Goal: Task Accomplishment & Management: Use online tool/utility

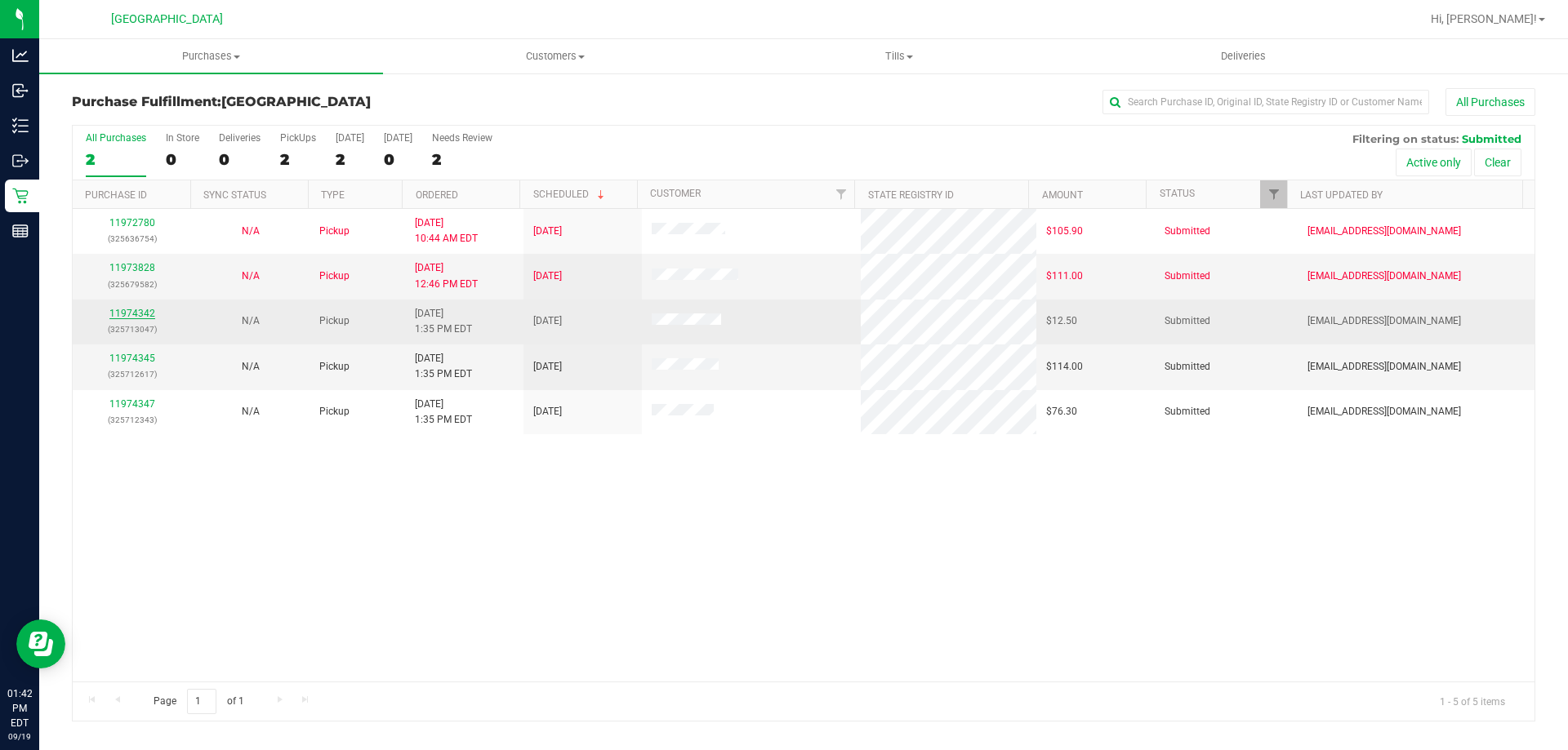
click at [118, 307] on link "11974342" at bounding box center [133, 313] width 46 height 11
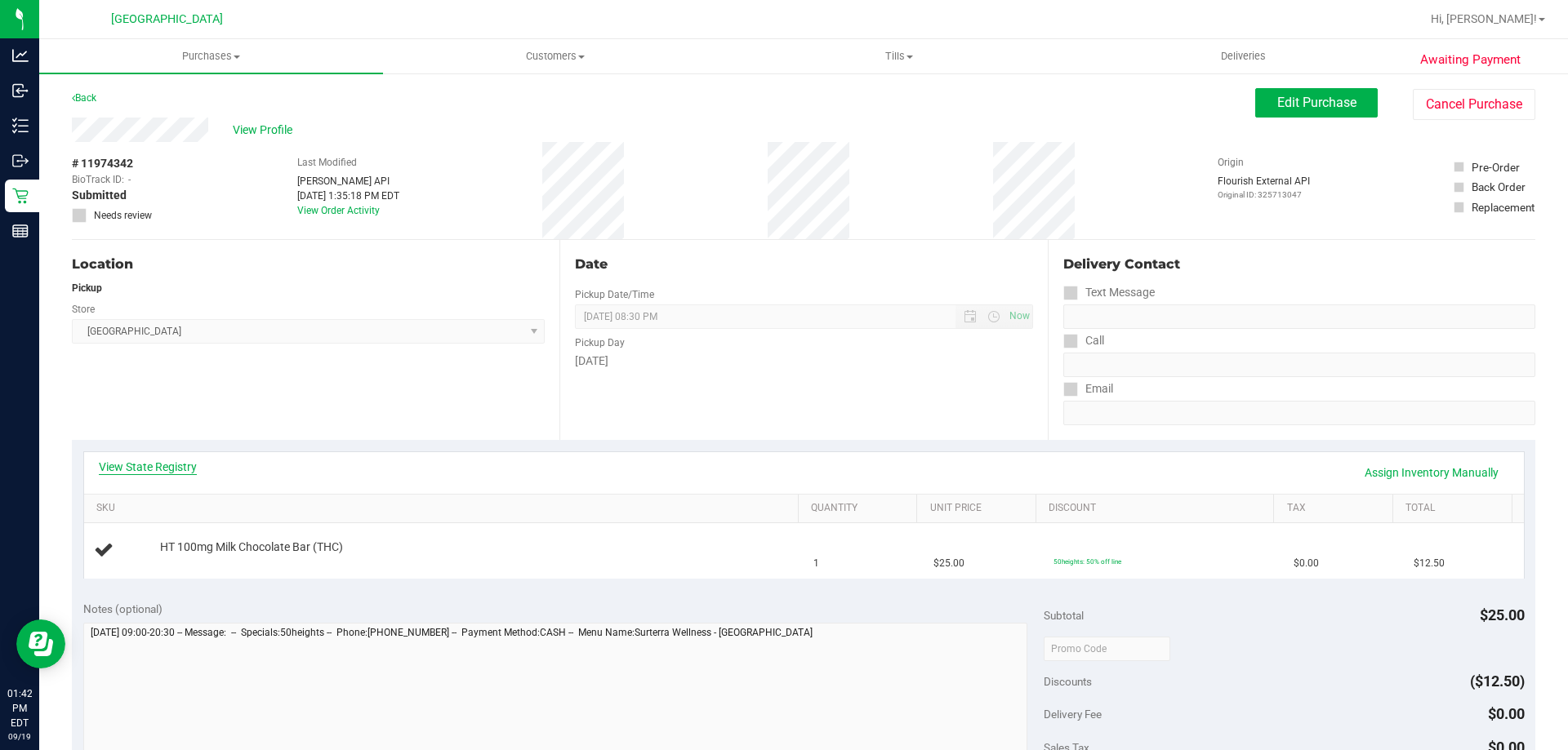
click at [168, 464] on link "View State Registry" at bounding box center [148, 466] width 98 height 16
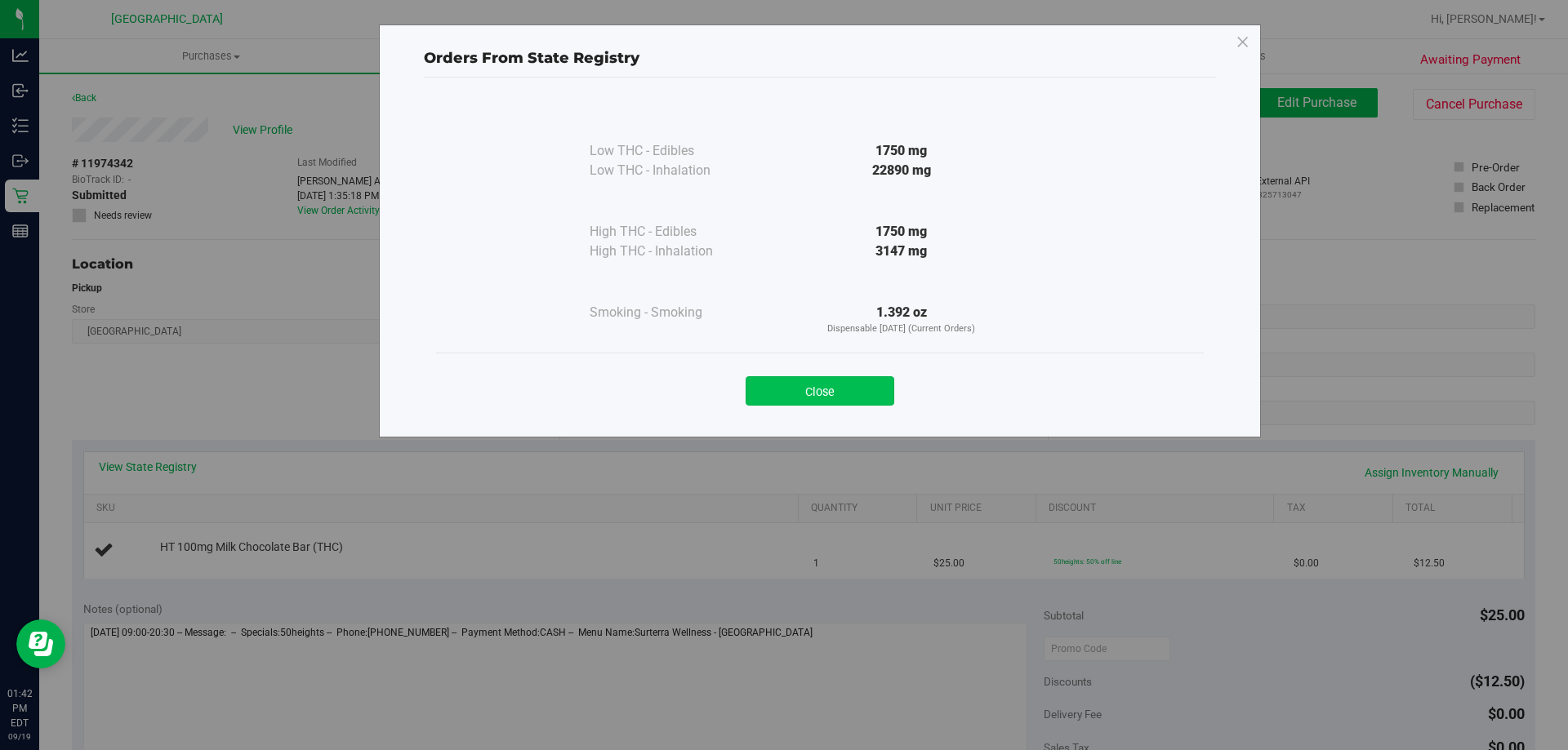
click at [805, 377] on button "Close" at bounding box center [819, 390] width 148 height 29
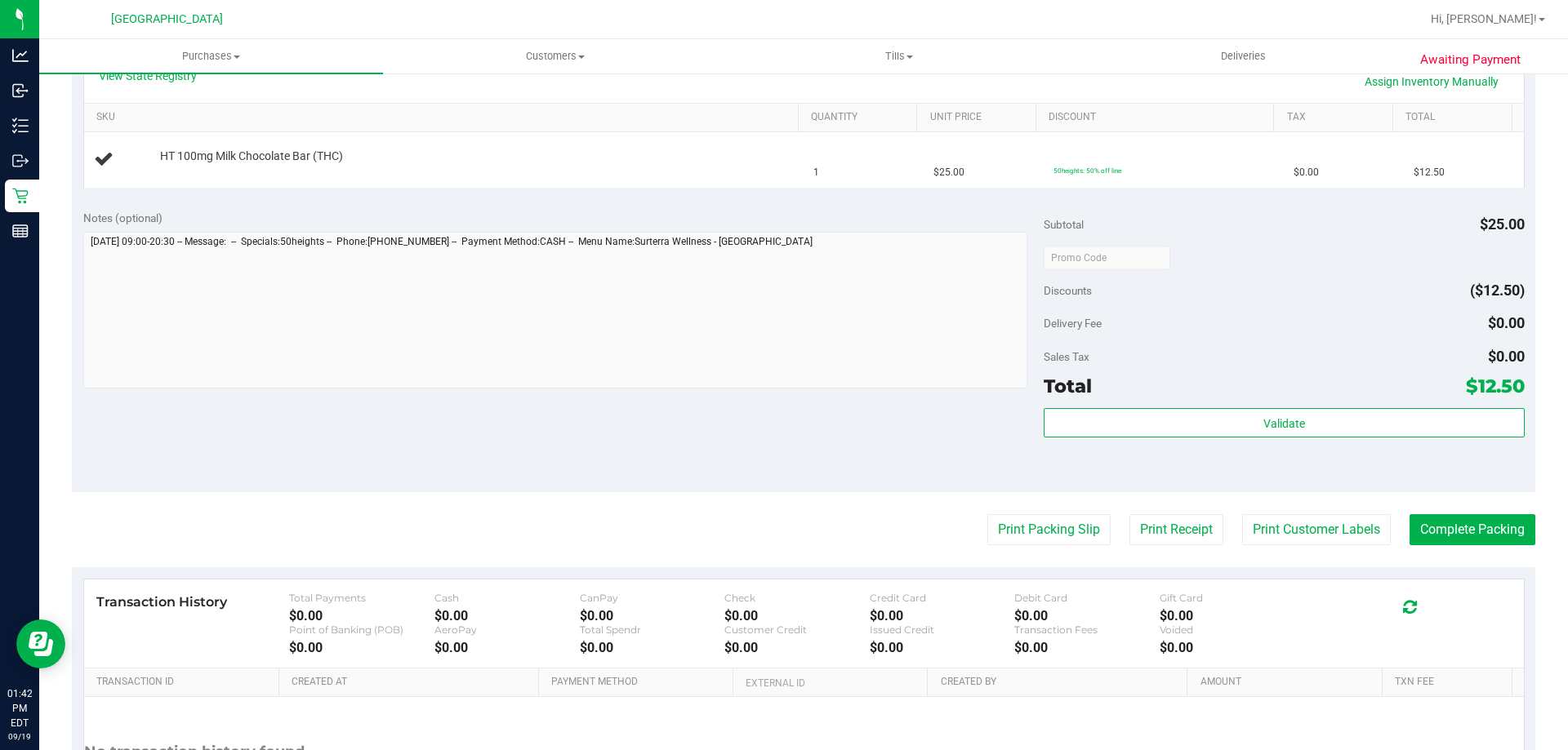
scroll to position [408, 0]
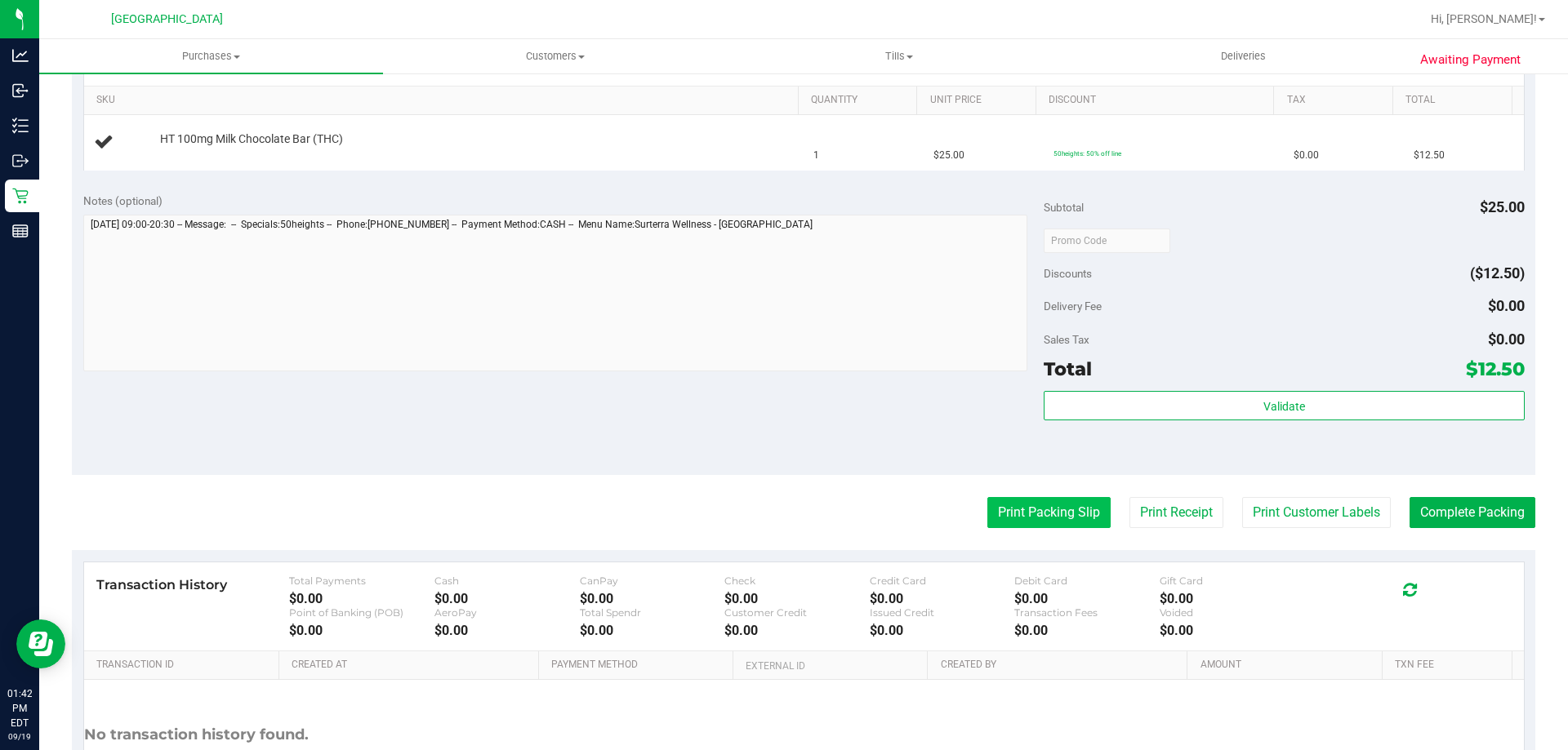
click at [1025, 513] on button "Print Packing Slip" at bounding box center [1048, 512] width 123 height 31
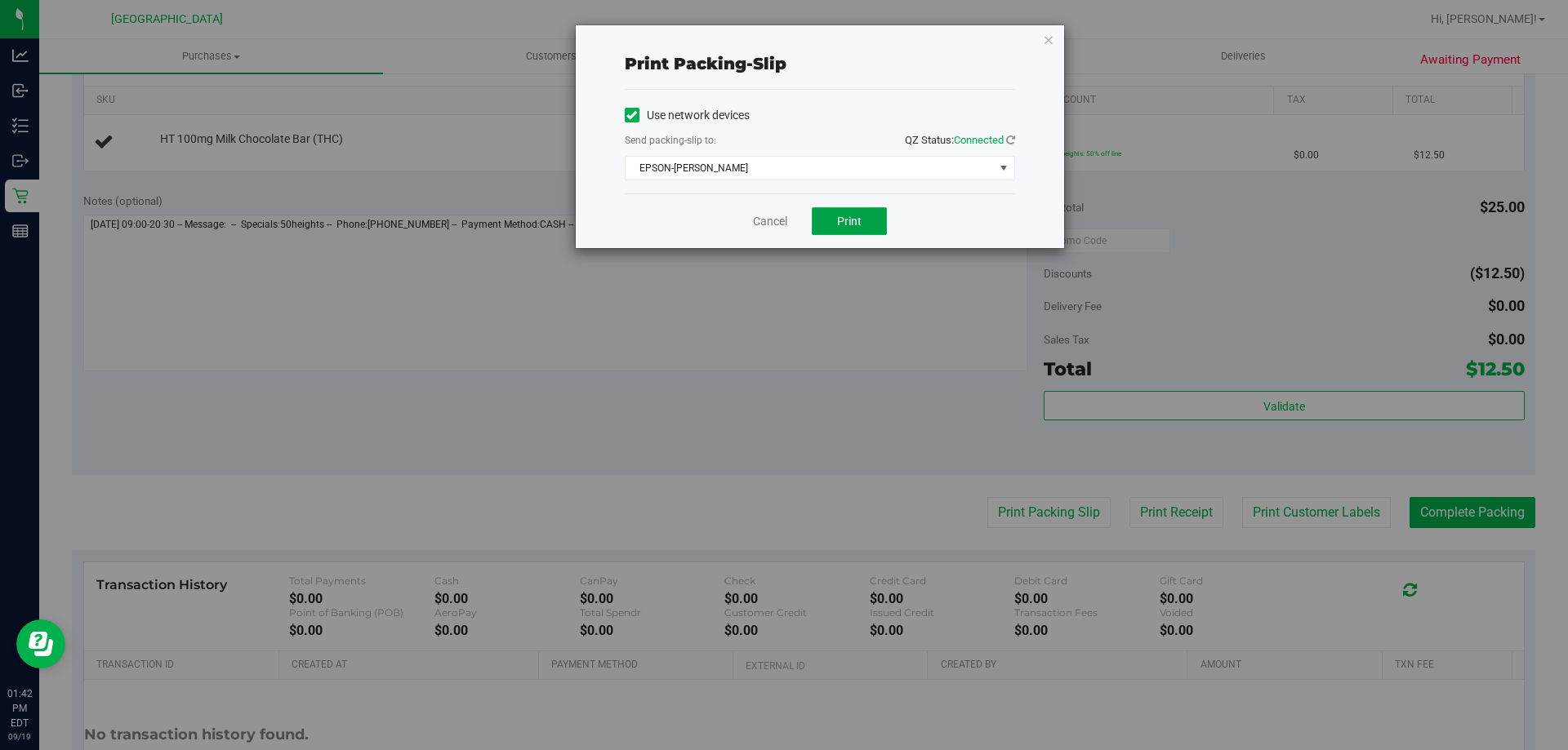
click at [851, 220] on span "Print" at bounding box center [849, 221] width 25 height 13
click at [1052, 41] on icon "button" at bounding box center [1048, 39] width 11 height 19
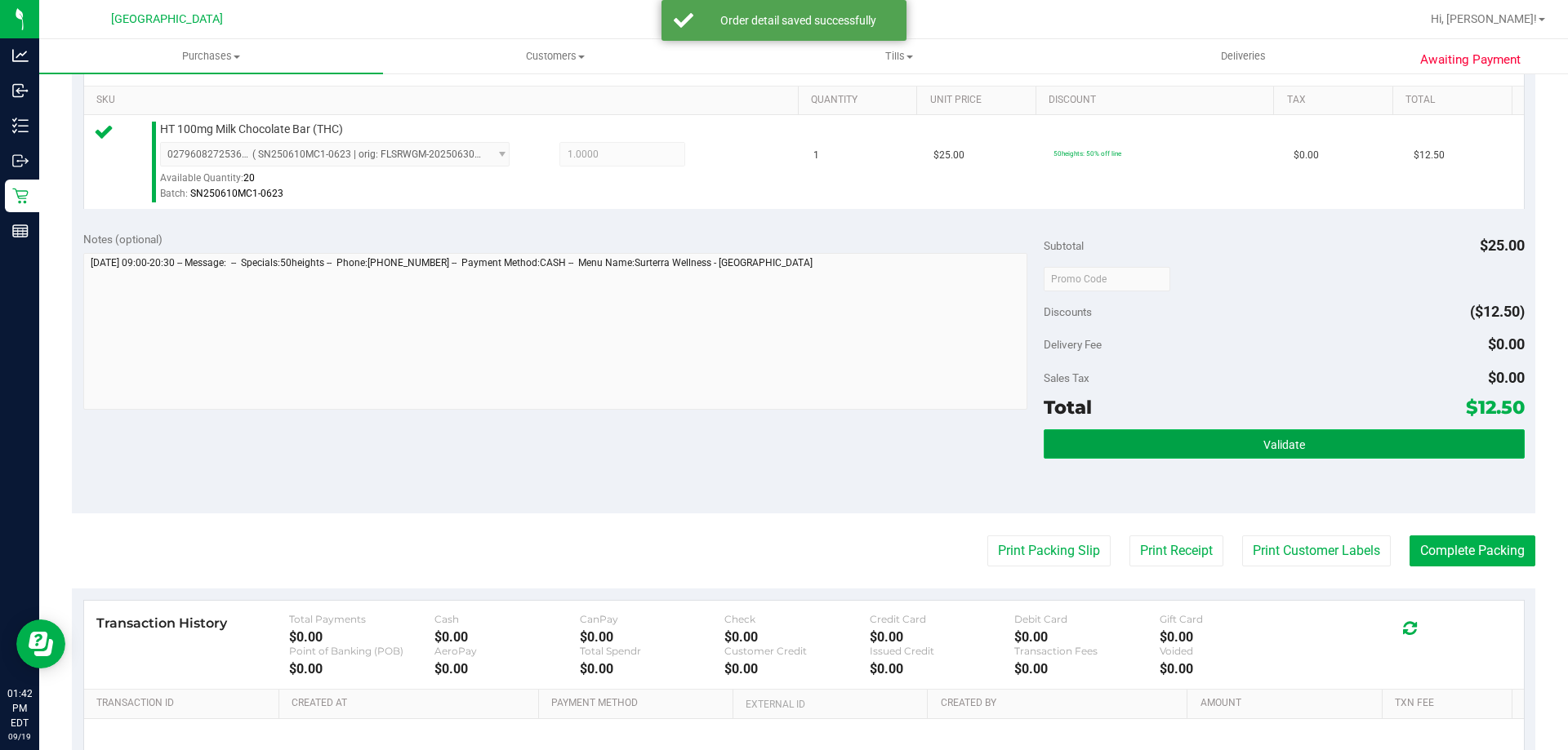
click at [1390, 456] on button "Validate" at bounding box center [1283, 443] width 480 height 29
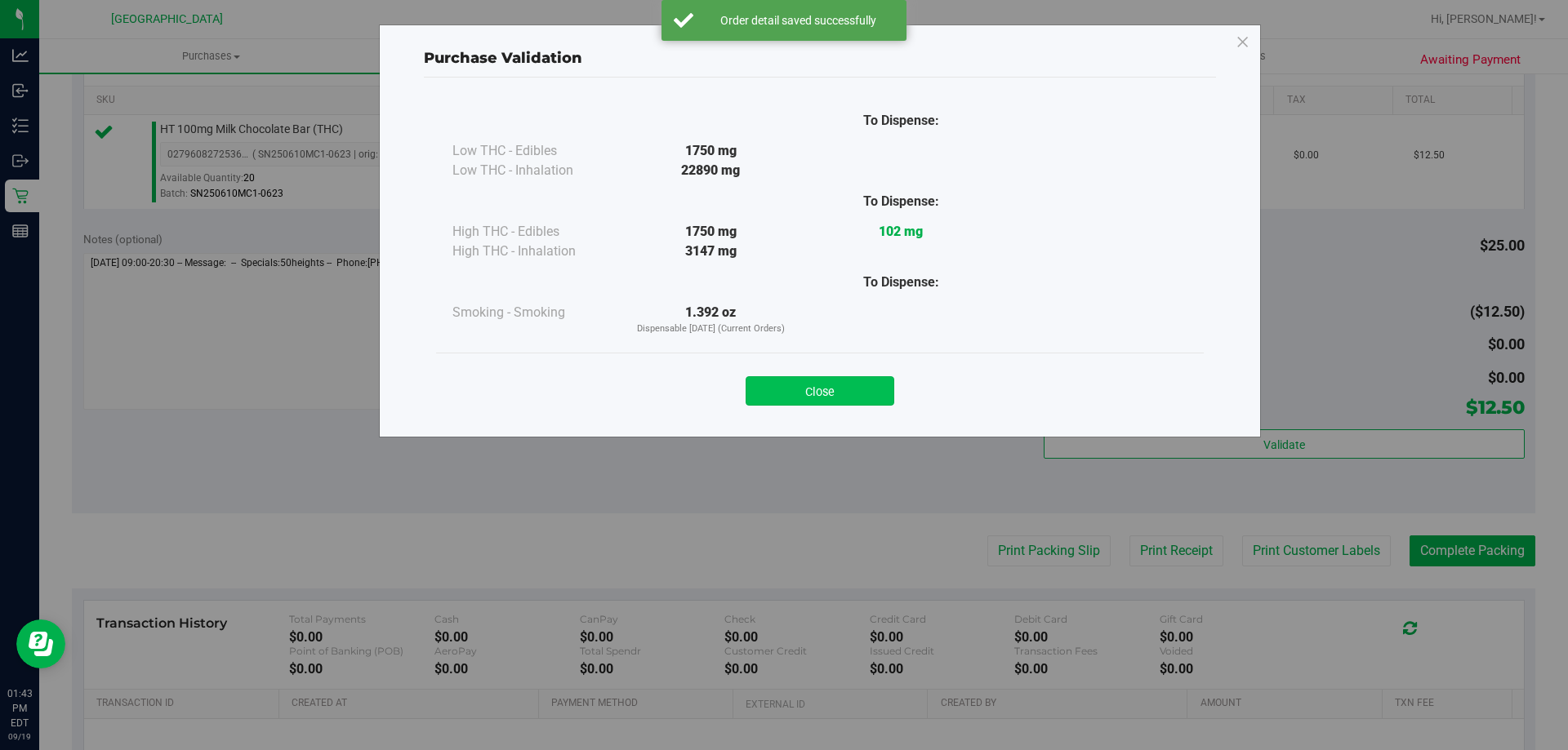
click at [801, 390] on button "Close" at bounding box center [819, 390] width 148 height 29
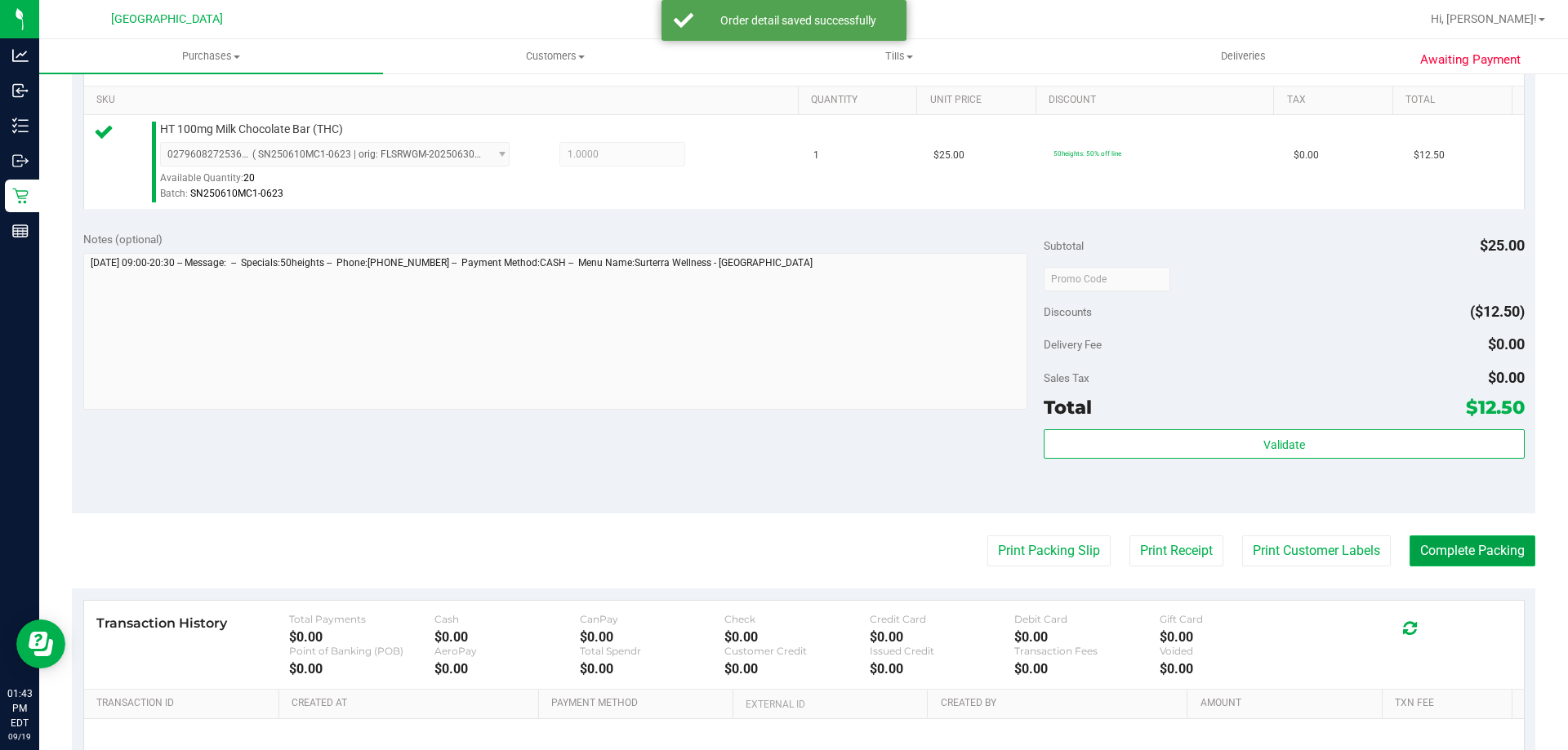
click at [1449, 541] on button "Complete Packing" at bounding box center [1472, 550] width 126 height 31
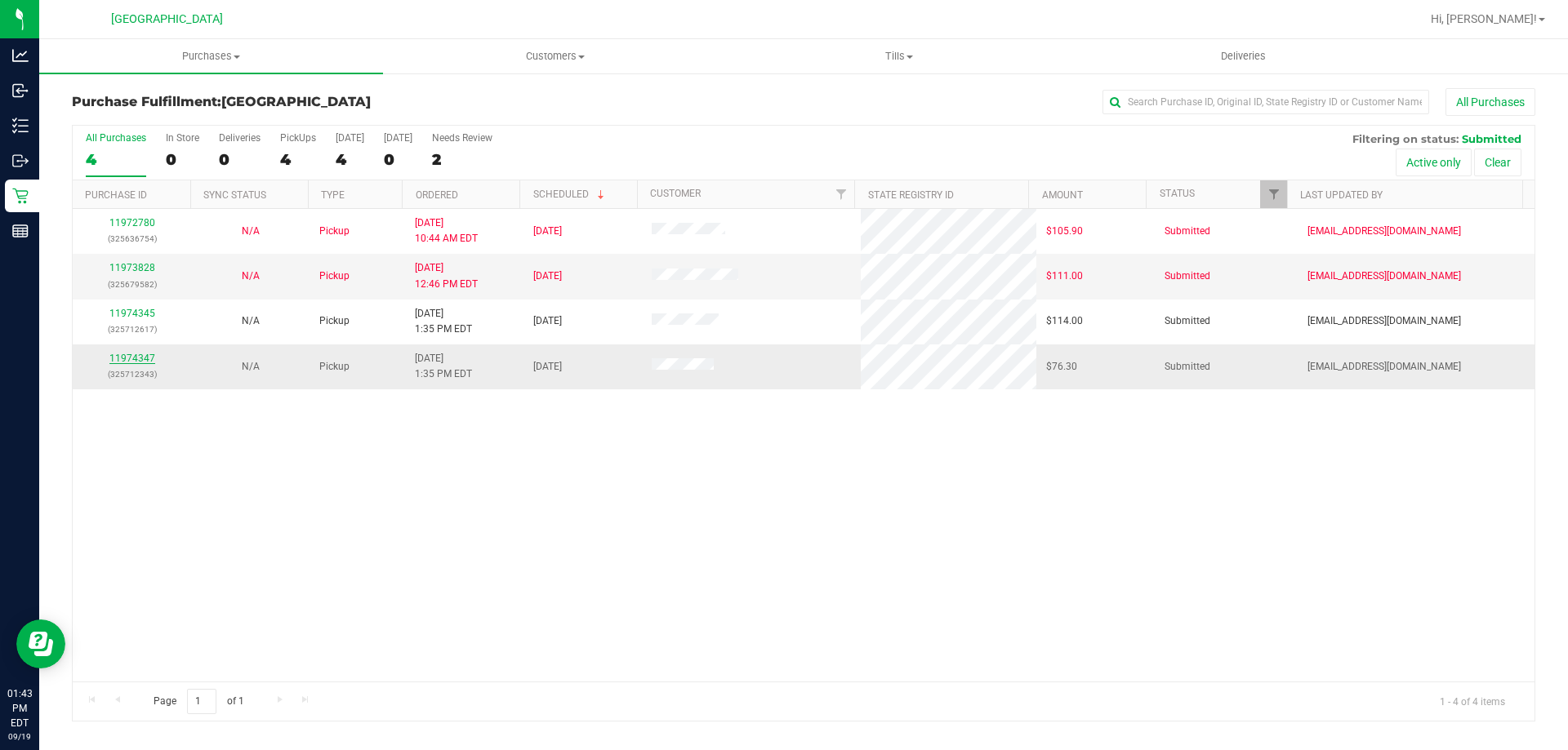
click at [133, 357] on link "11974347" at bounding box center [133, 358] width 46 height 11
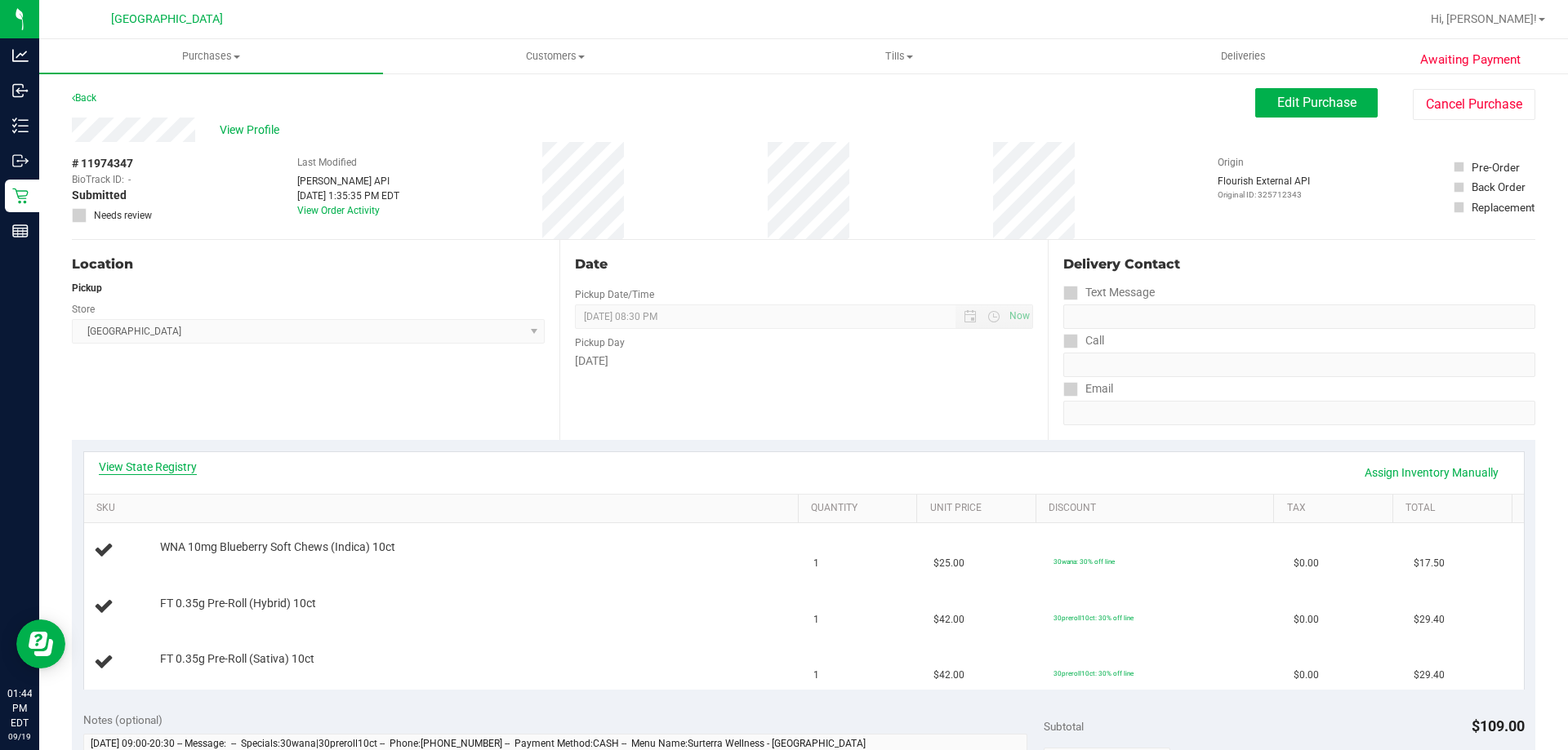
click at [169, 464] on link "View State Registry" at bounding box center [148, 466] width 98 height 16
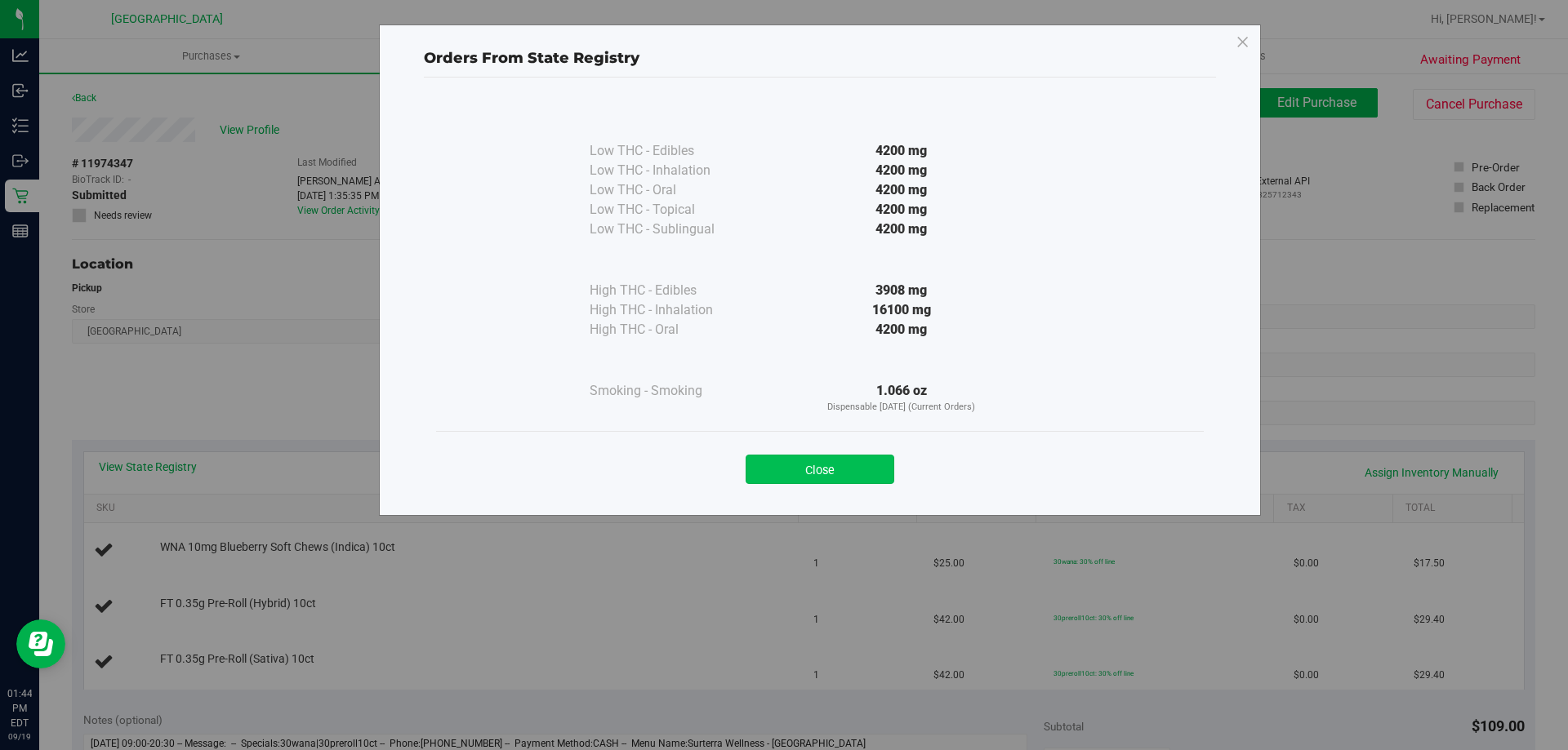
click at [839, 473] on button "Close" at bounding box center [819, 469] width 148 height 29
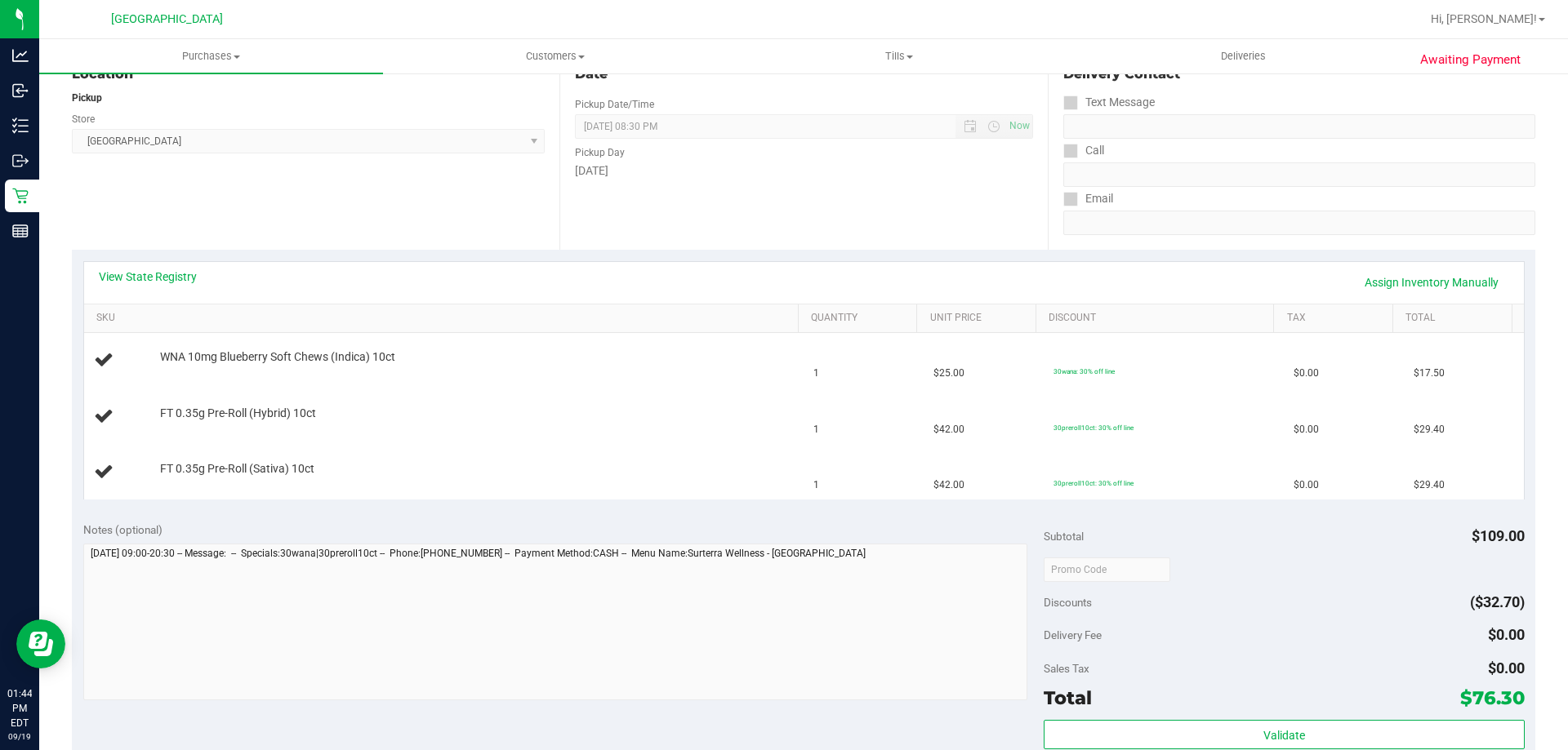
scroll to position [408, 0]
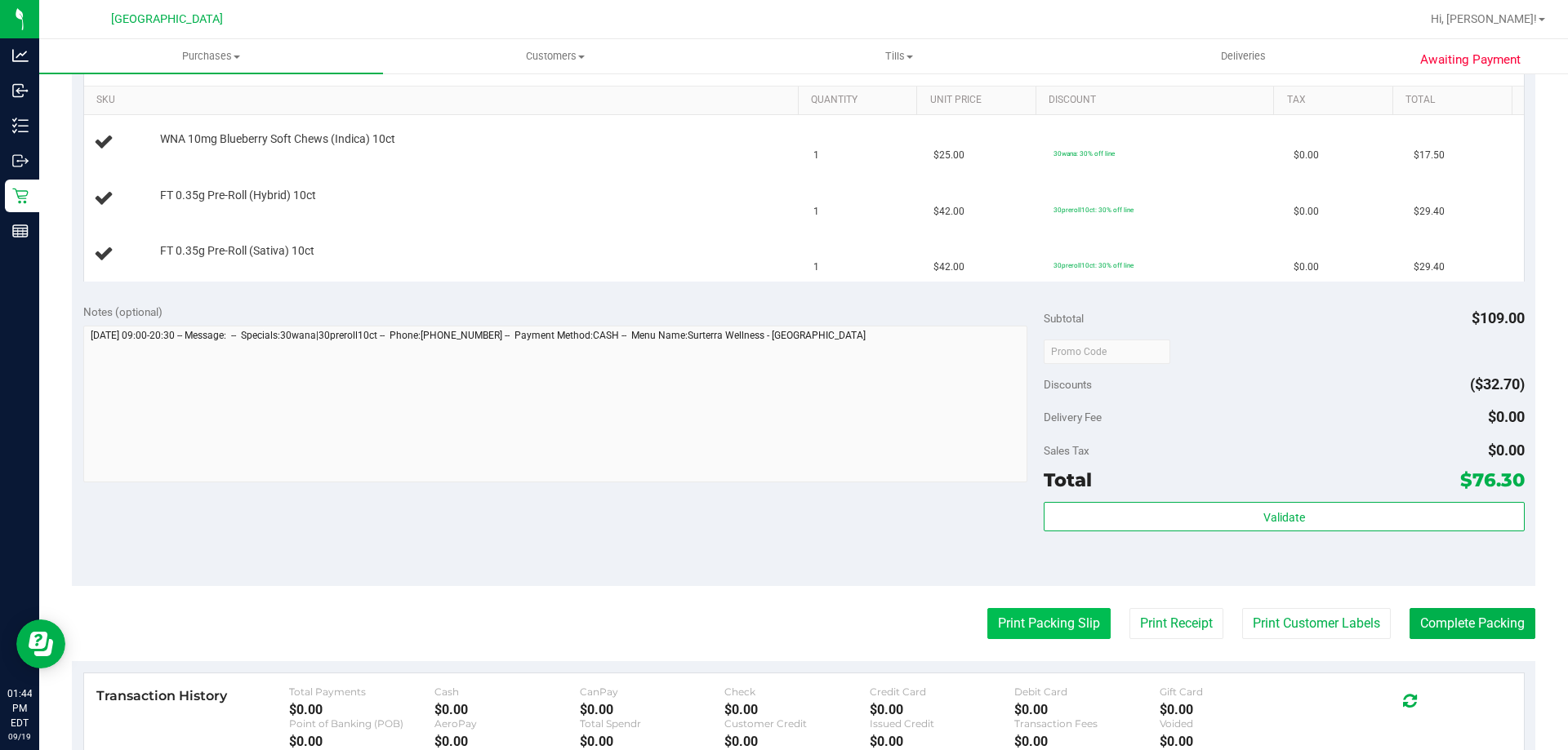
click at [1054, 614] on button "Print Packing Slip" at bounding box center [1048, 623] width 123 height 31
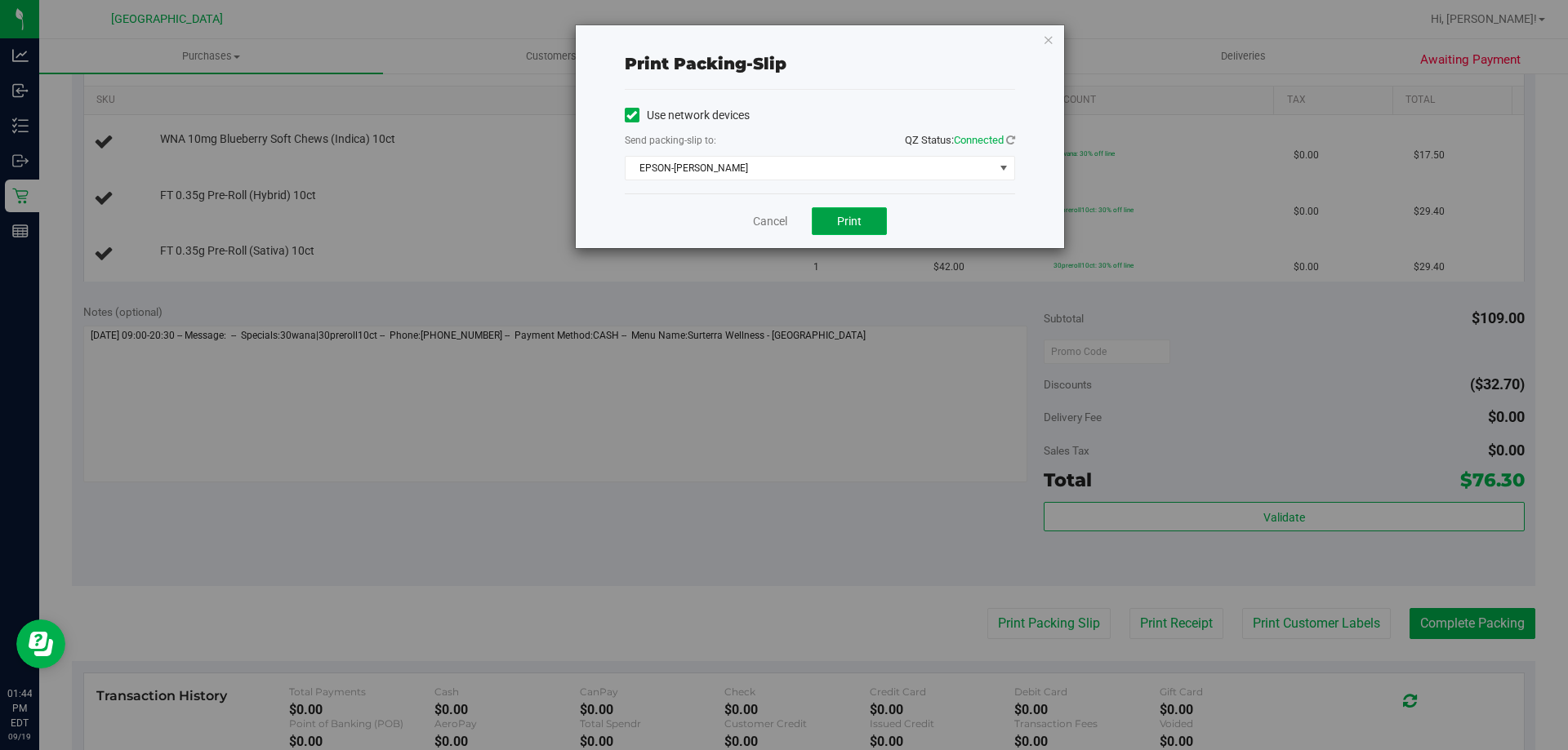
click at [842, 224] on span "Print" at bounding box center [849, 221] width 25 height 13
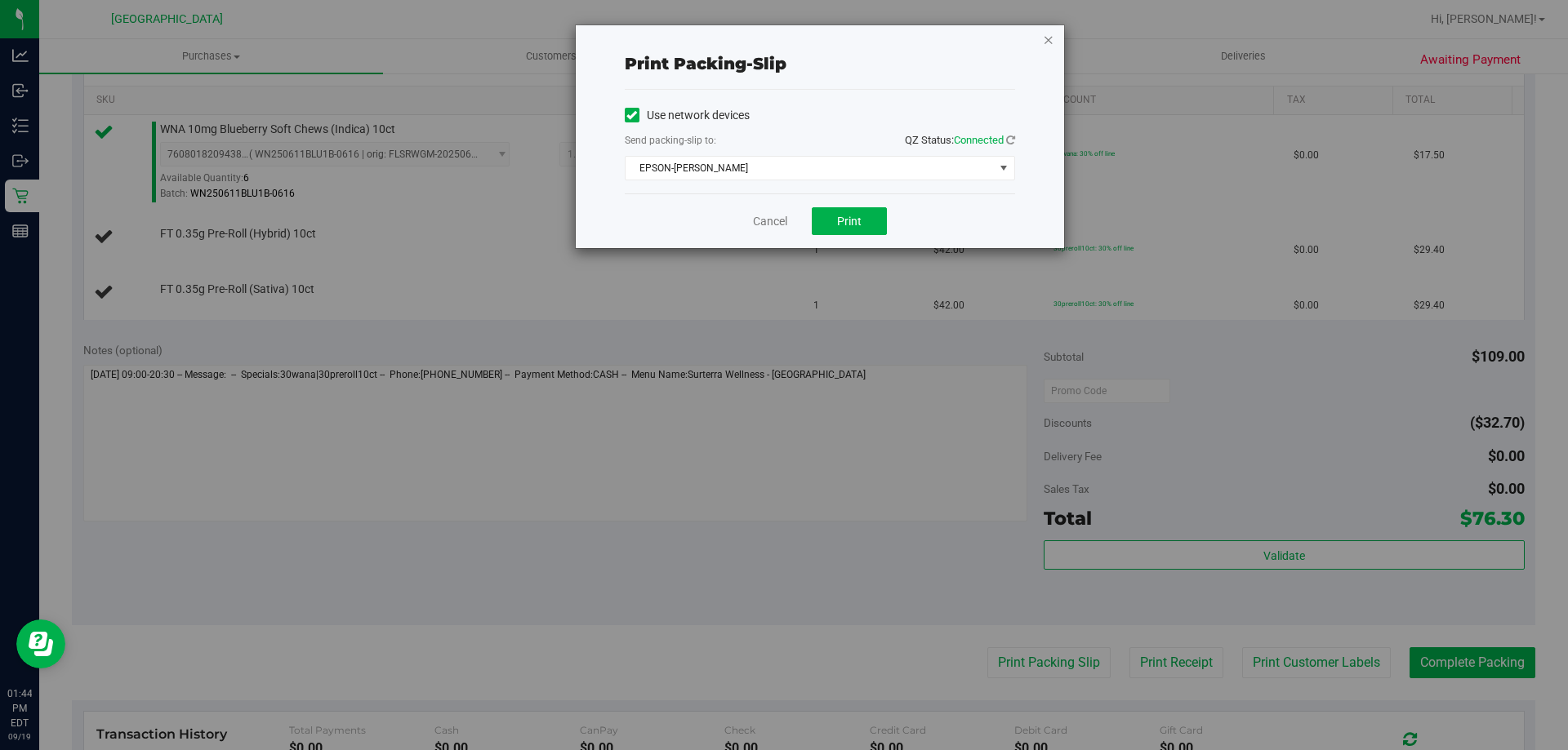
click at [1047, 37] on icon "button" at bounding box center [1048, 39] width 11 height 19
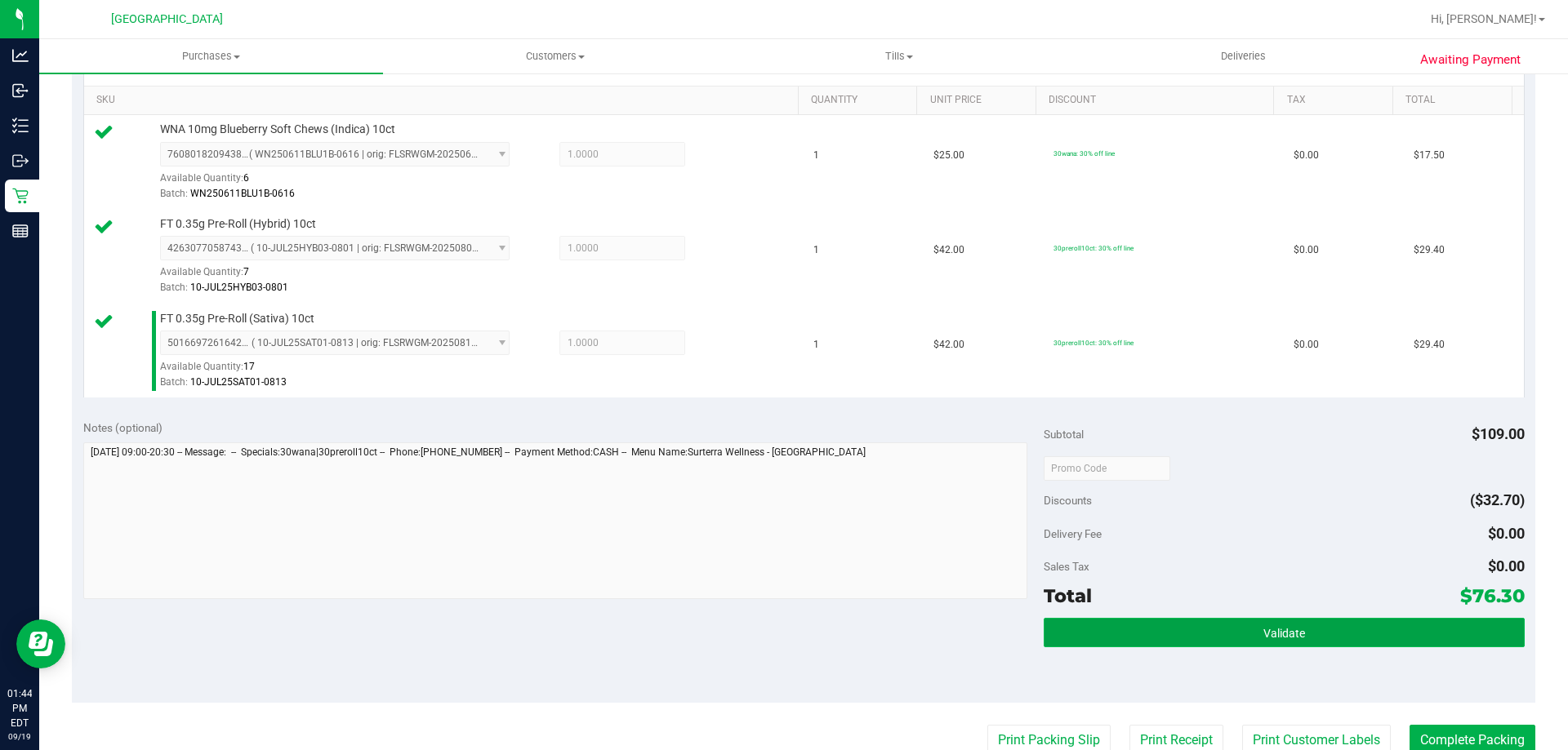
click at [1301, 631] on button "Validate" at bounding box center [1283, 632] width 480 height 29
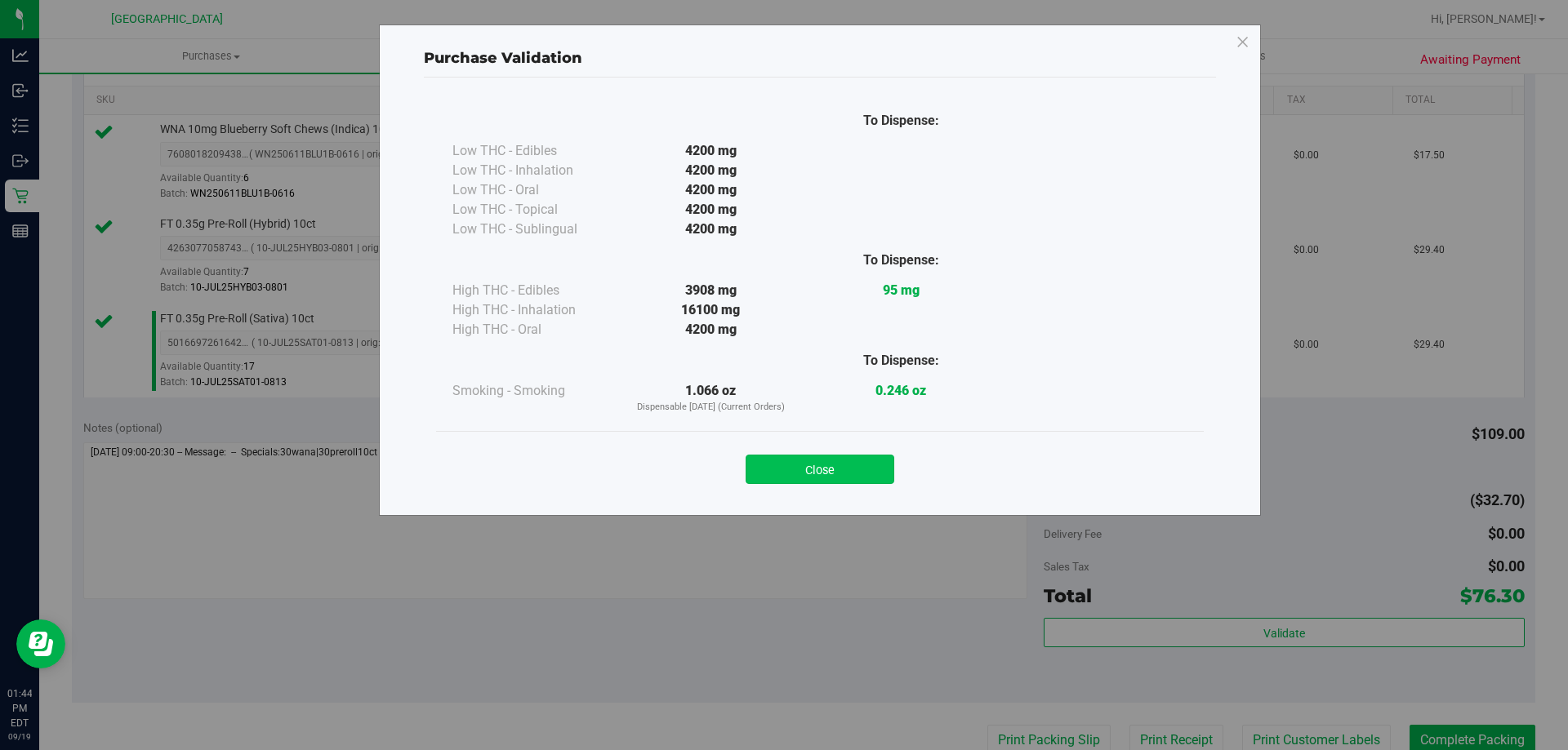
click at [845, 471] on button "Close" at bounding box center [819, 469] width 148 height 29
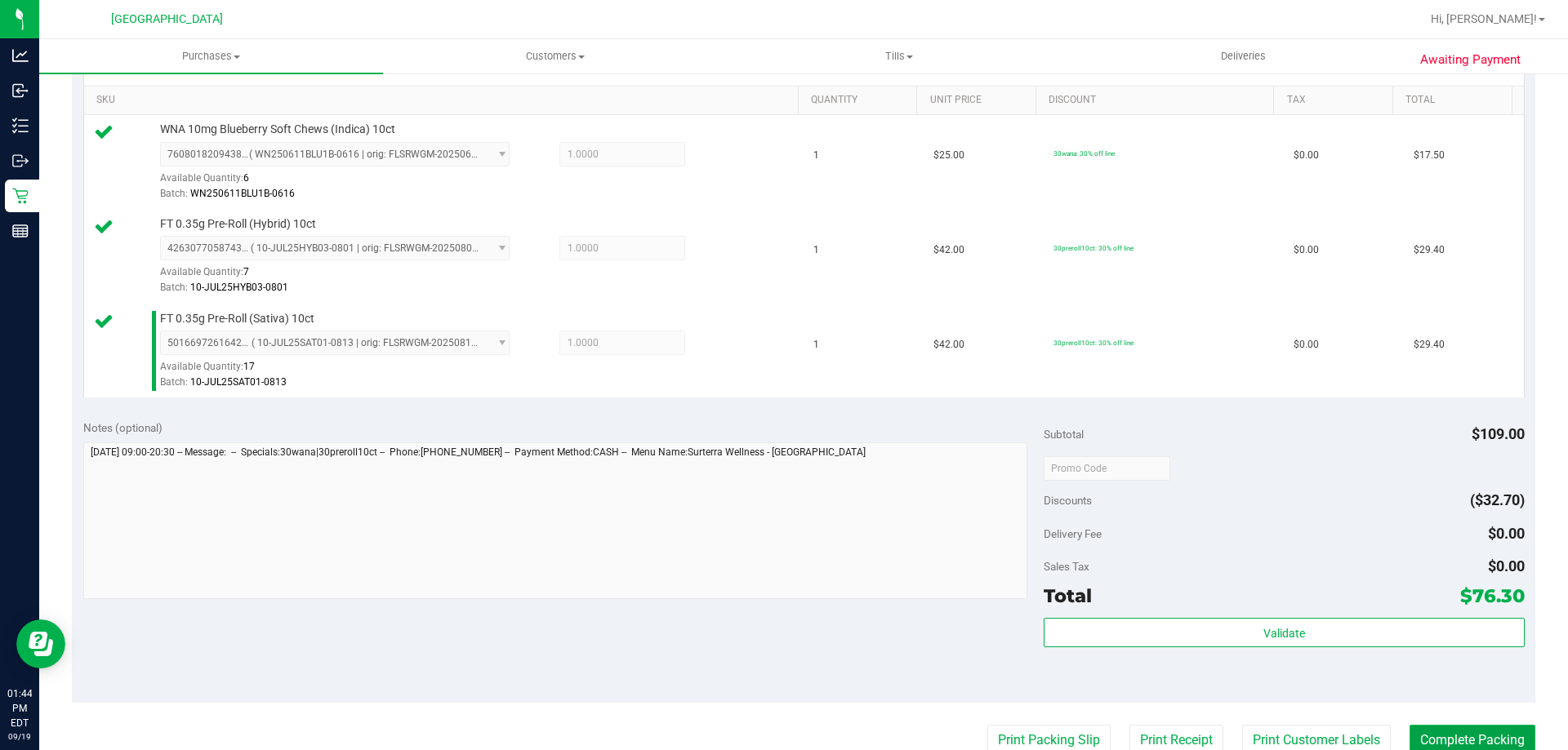
click at [1481, 733] on button "Complete Packing" at bounding box center [1472, 739] width 126 height 31
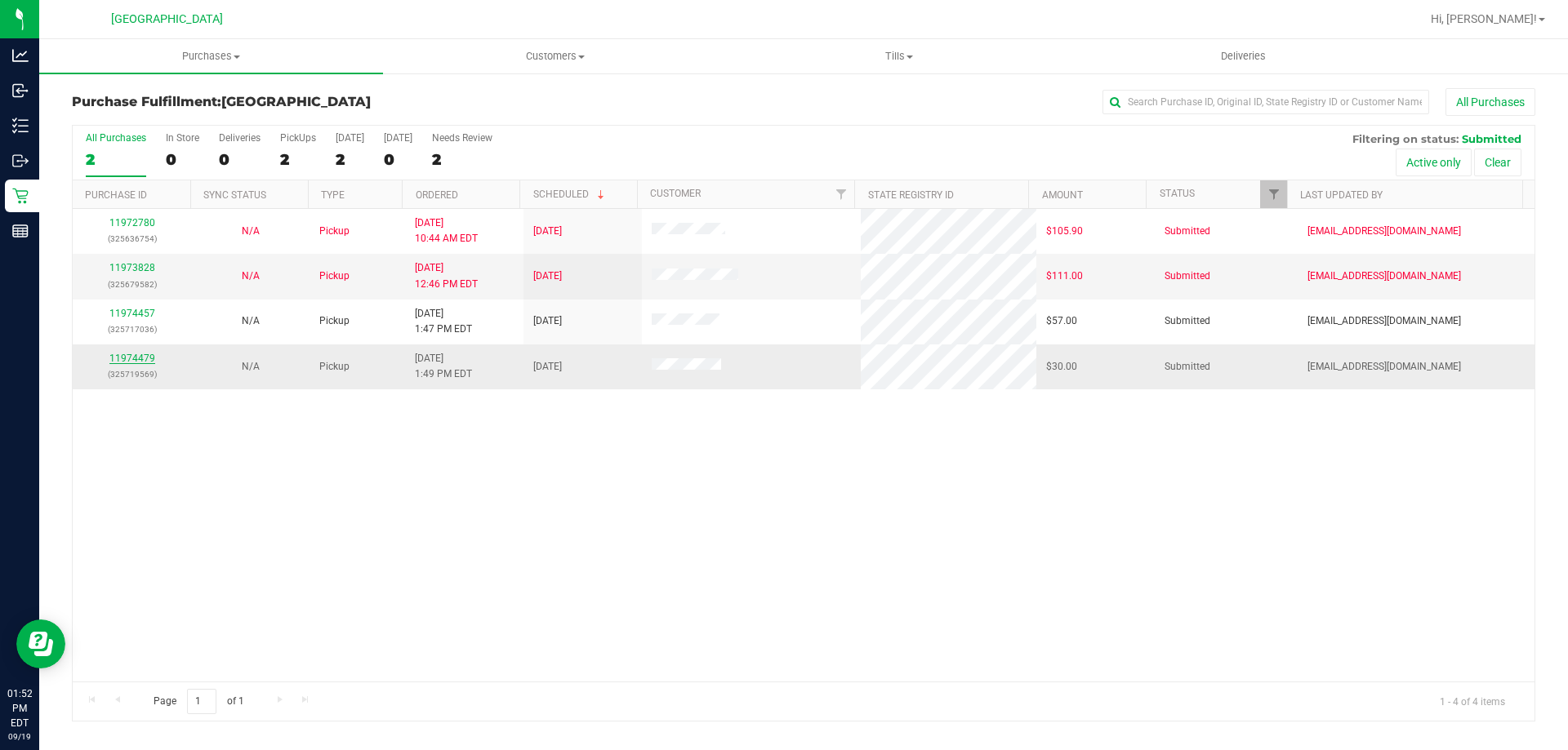
click at [133, 357] on link "11974479" at bounding box center [133, 358] width 46 height 11
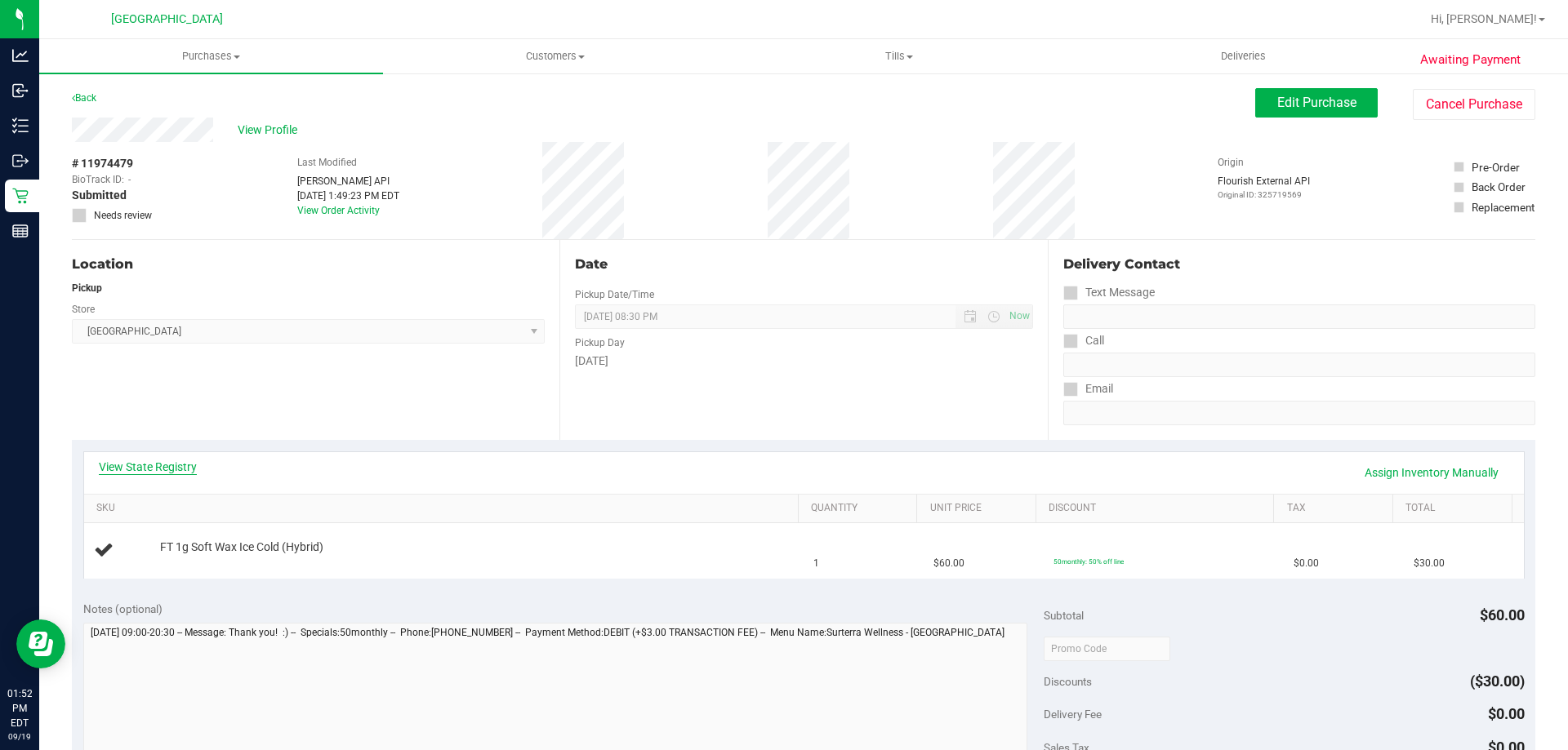
click at [173, 460] on link "View State Registry" at bounding box center [148, 466] width 98 height 16
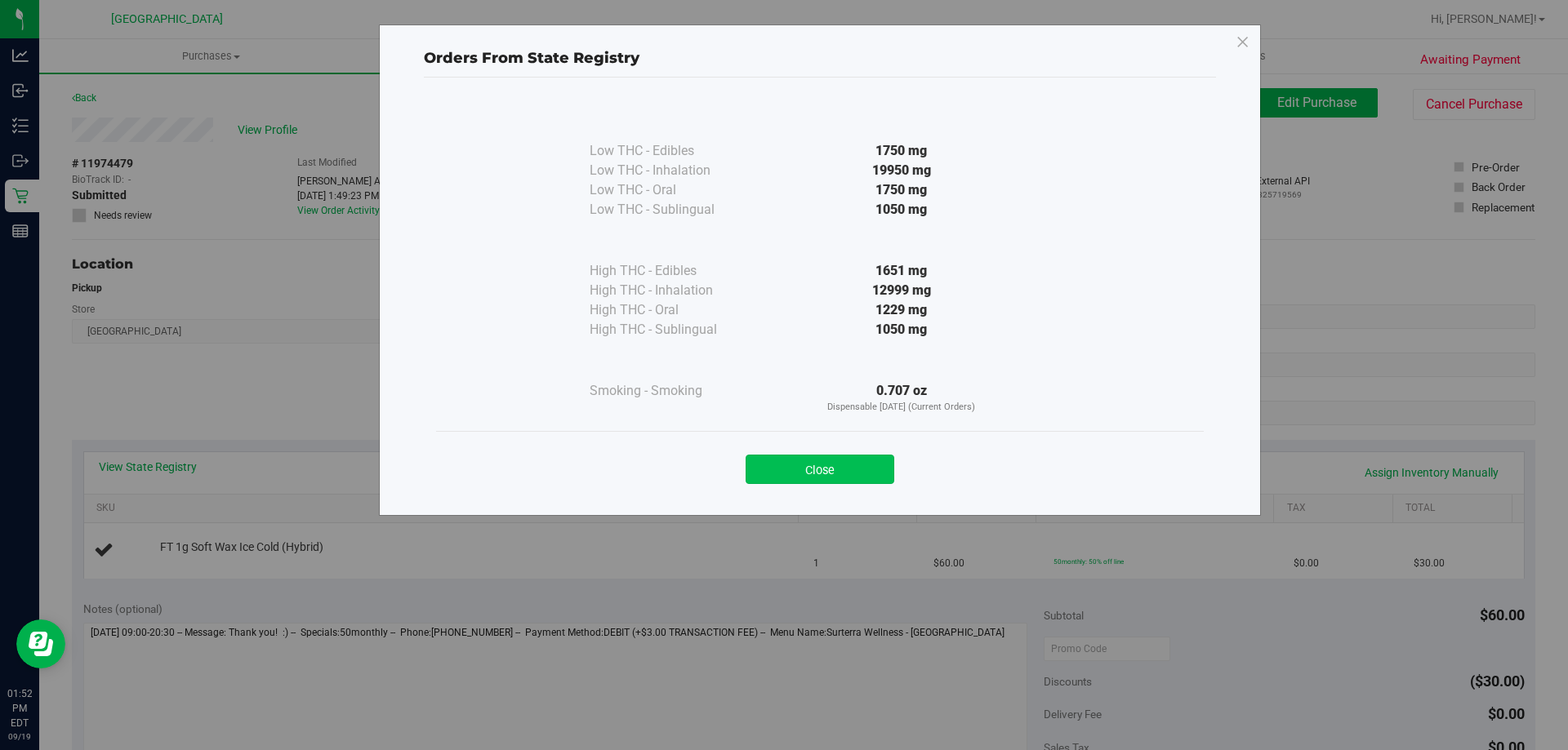
click at [856, 473] on button "Close" at bounding box center [819, 469] width 148 height 29
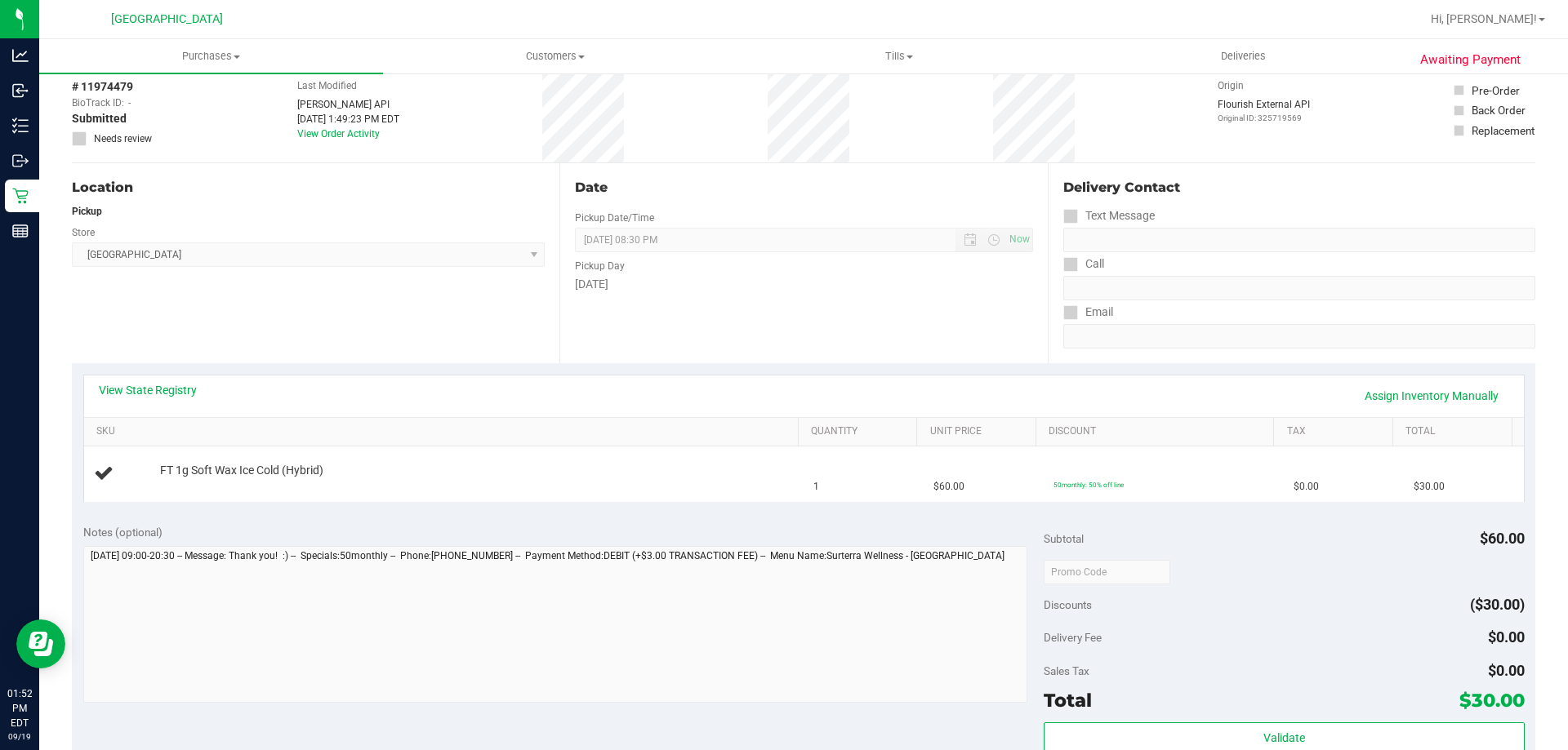
scroll to position [245, 0]
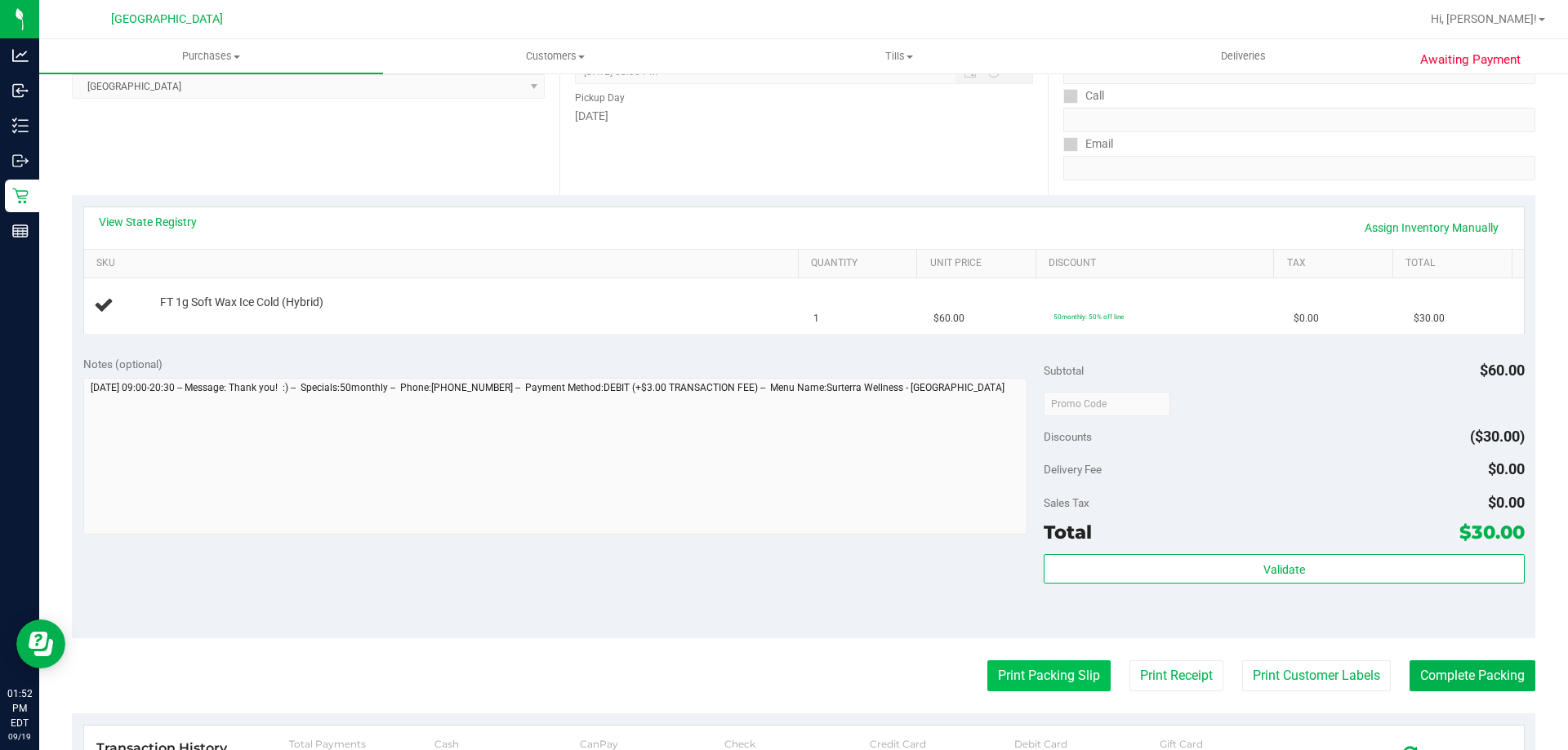
click at [1012, 677] on button "Print Packing Slip" at bounding box center [1048, 675] width 123 height 31
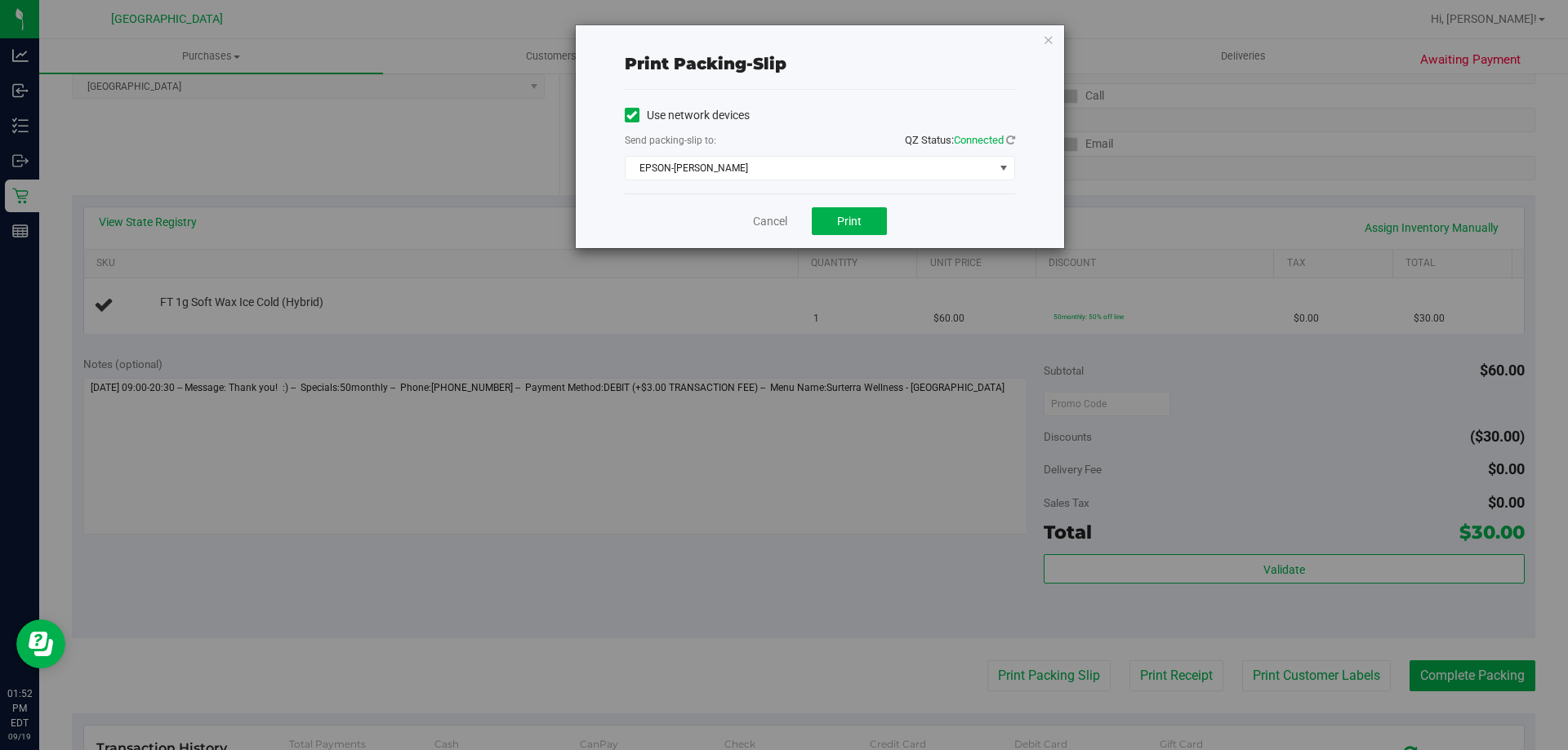
click at [858, 202] on div "Cancel Print" at bounding box center [820, 221] width 391 height 55
click at [864, 218] on button "Print" at bounding box center [849, 221] width 75 height 27
click at [1047, 39] on icon "button" at bounding box center [1048, 39] width 11 height 19
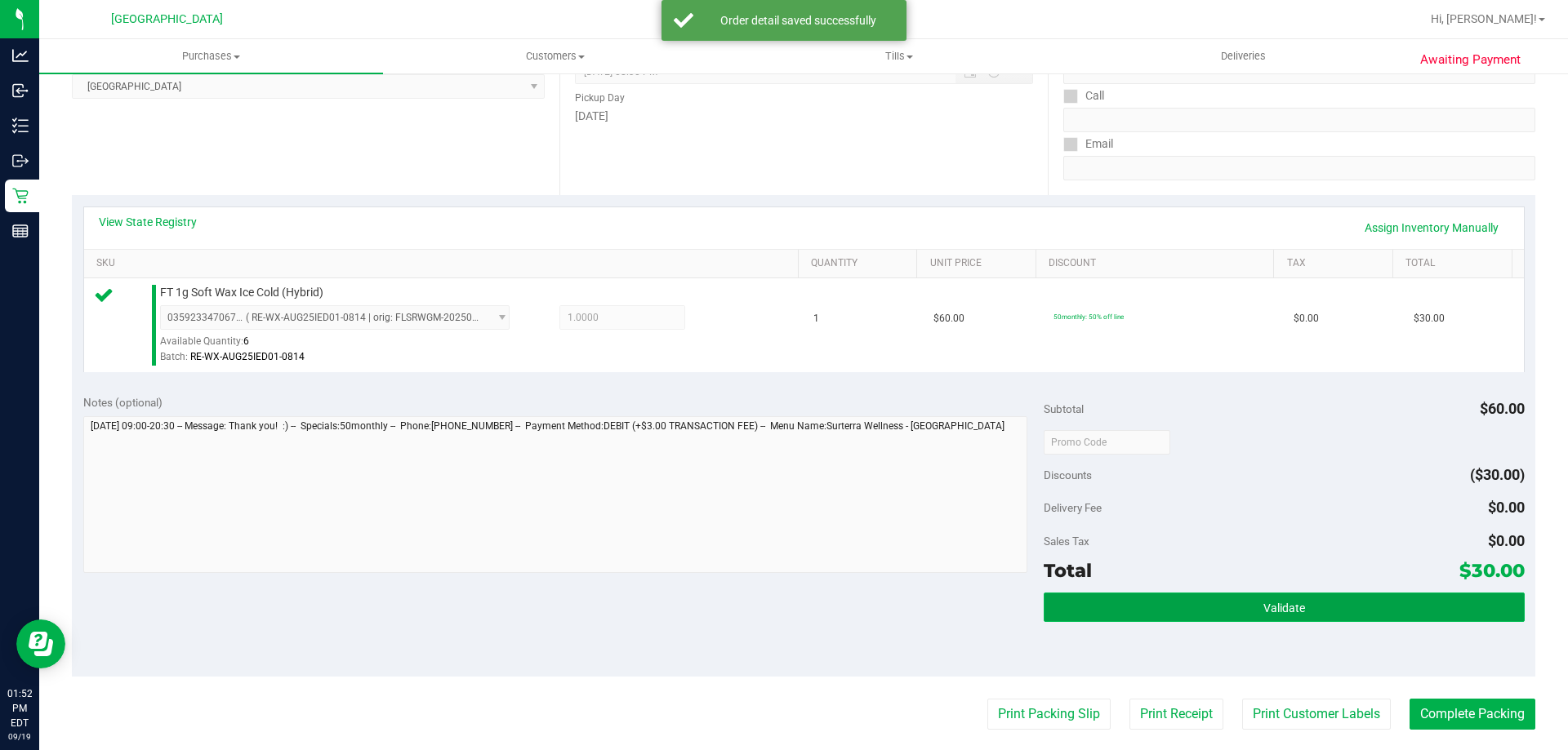
click at [1362, 610] on button "Validate" at bounding box center [1283, 607] width 480 height 29
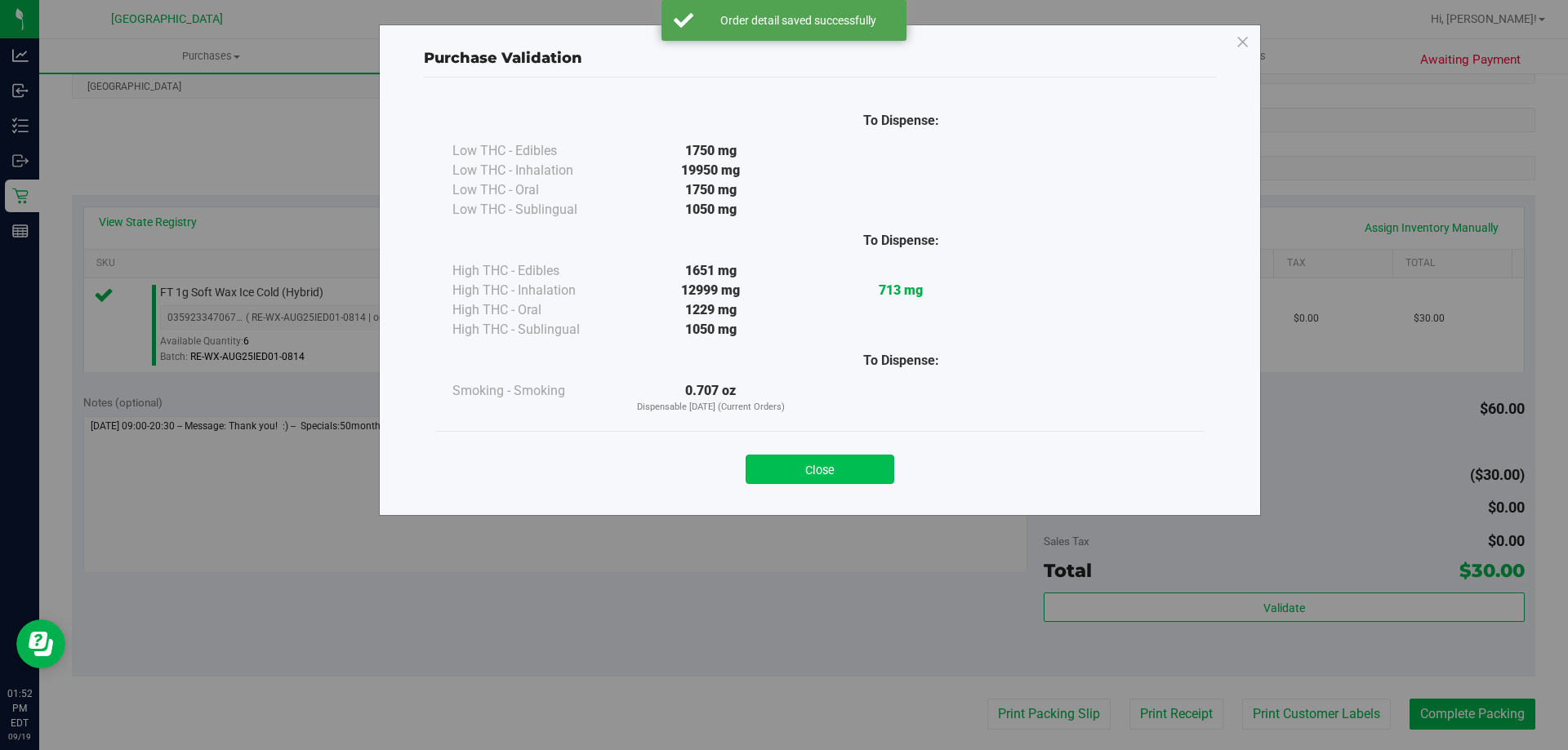
click at [879, 479] on button "Close" at bounding box center [819, 469] width 148 height 29
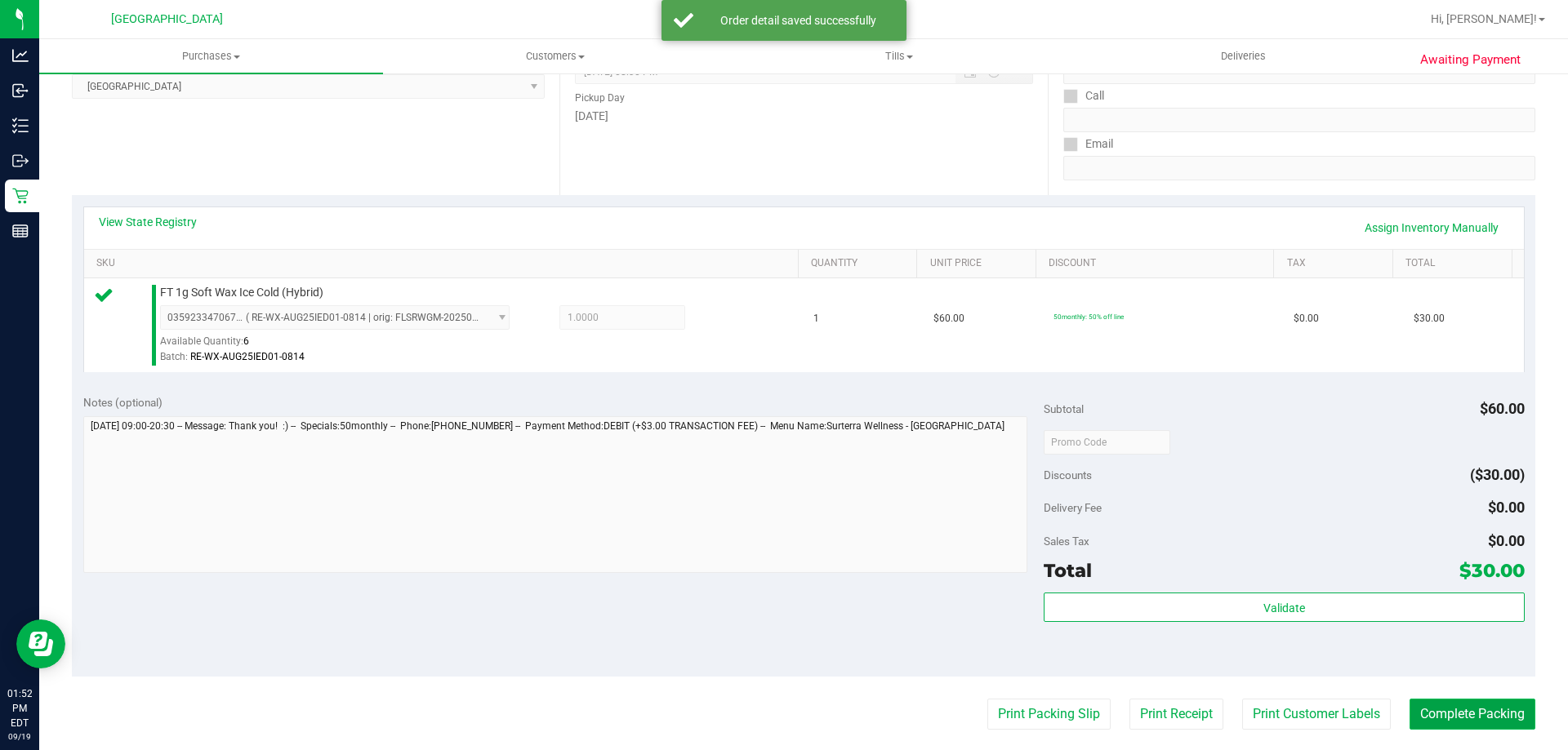
click at [1458, 701] on button "Complete Packing" at bounding box center [1472, 714] width 126 height 31
